Goal: Check status: Check status

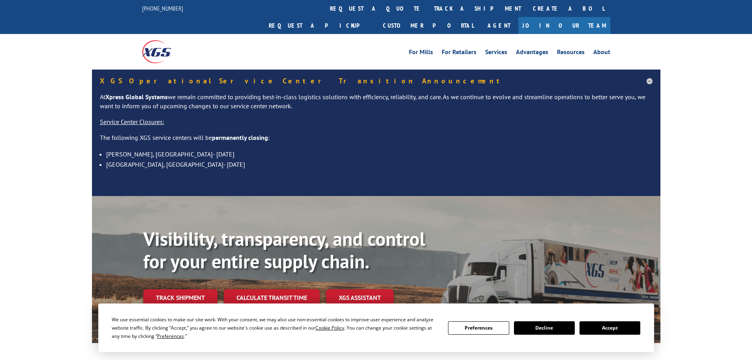
click at [626, 328] on button "Accept" at bounding box center [609, 327] width 61 height 13
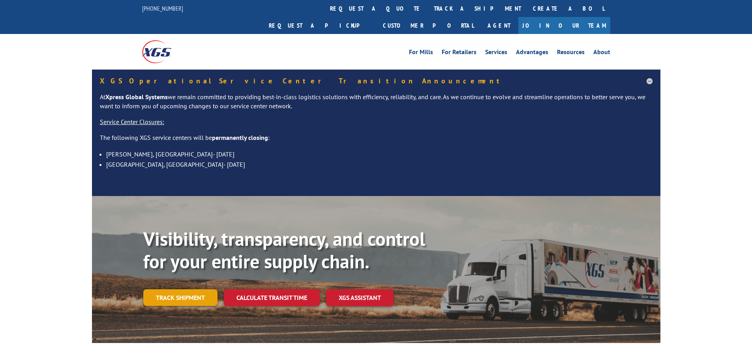
click at [165, 289] on link "Track shipment" at bounding box center [180, 297] width 74 height 17
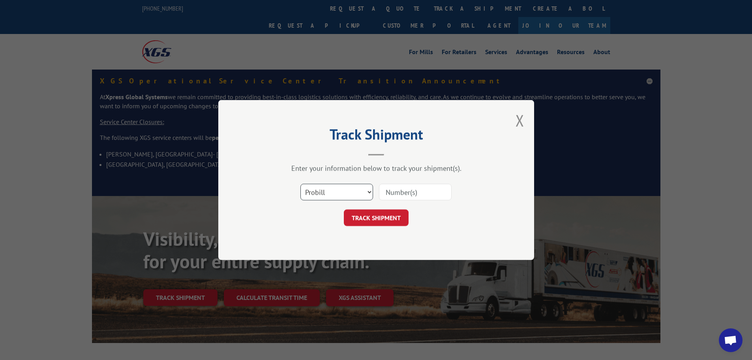
click at [321, 195] on select "Select category... Probill BOL PO" at bounding box center [336, 192] width 73 height 17
select select "po"
click at [300, 184] on select "Select category... Probill BOL PO" at bounding box center [336, 192] width 73 height 17
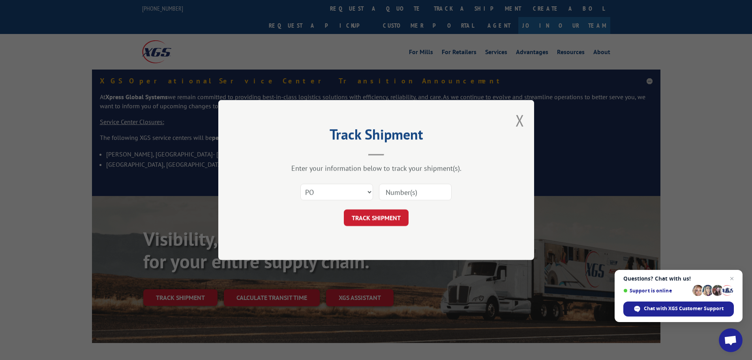
click at [397, 192] on input at bounding box center [415, 192] width 73 height 17
paste input "04522929"
type input "04522929"
drag, startPoint x: 377, startPoint y: 219, endPoint x: 393, endPoint y: 217, distance: 16.4
click at [377, 219] on button "TRACK SHIPMENT" at bounding box center [376, 217] width 65 height 17
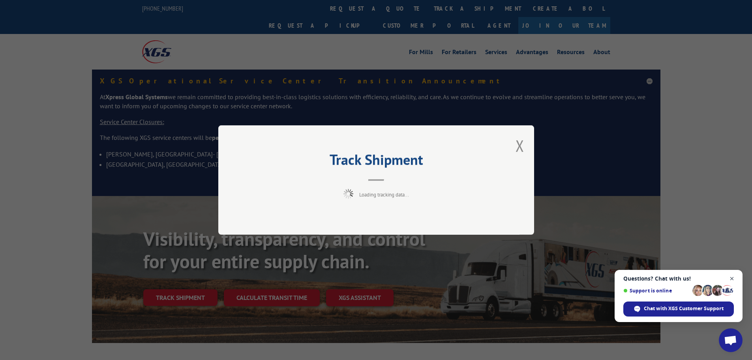
click at [733, 278] on span "Open chat" at bounding box center [732, 279] width 10 height 10
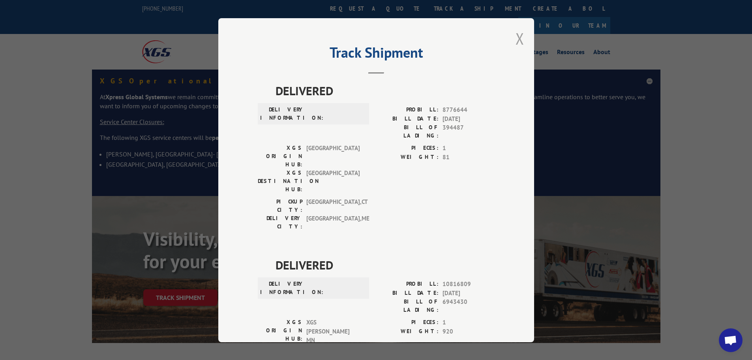
click at [516, 45] on button "Close modal" at bounding box center [519, 38] width 9 height 21
